Goal: Task Accomplishment & Management: Manage account settings

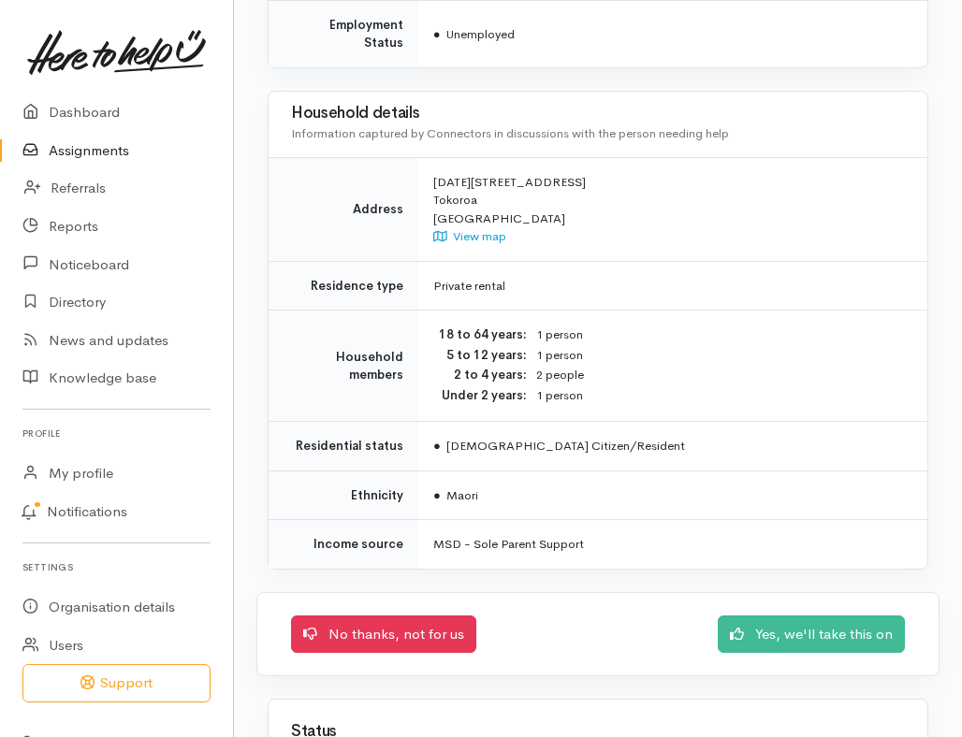
scroll to position [1684, 0]
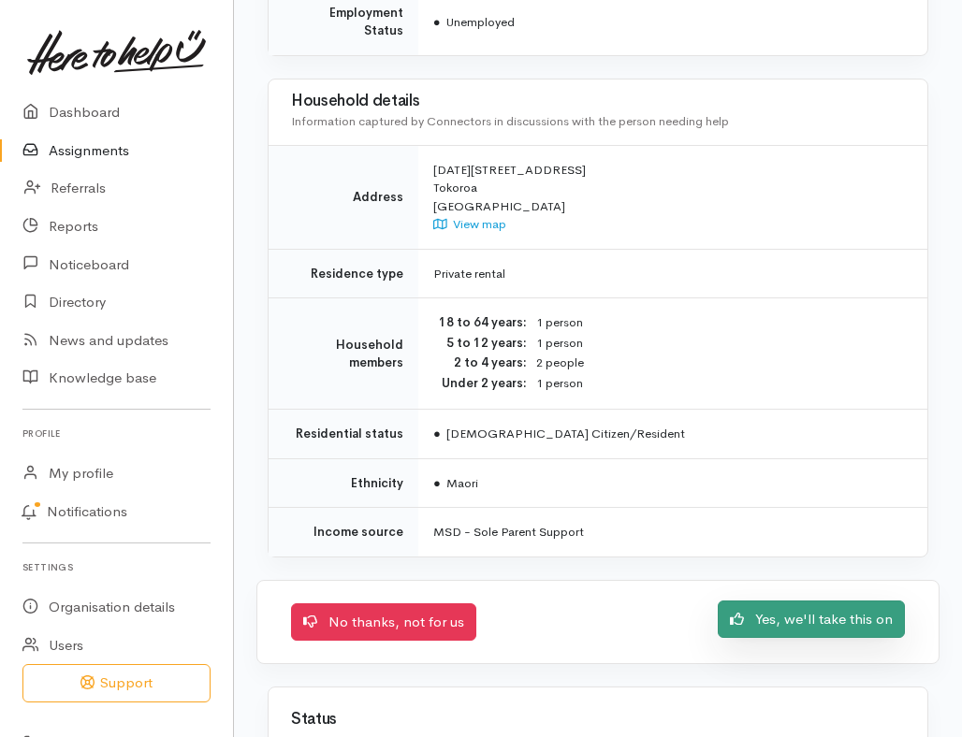
click at [778, 601] on link "Yes, we'll take this on" at bounding box center [811, 620] width 187 height 38
